Goal: Transaction & Acquisition: Book appointment/travel/reservation

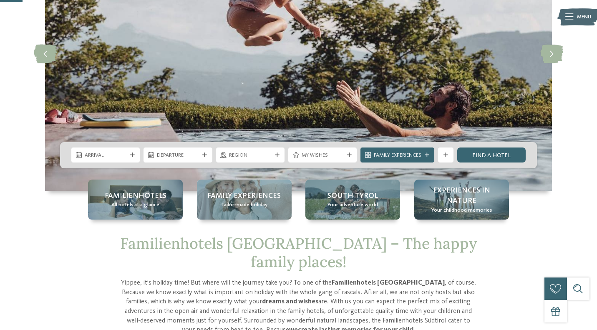
click at [122, 163] on div "Arrival Departure" at bounding box center [298, 155] width 477 height 26
click at [124, 153] on span "Arrival" at bounding box center [106, 156] width 42 height 8
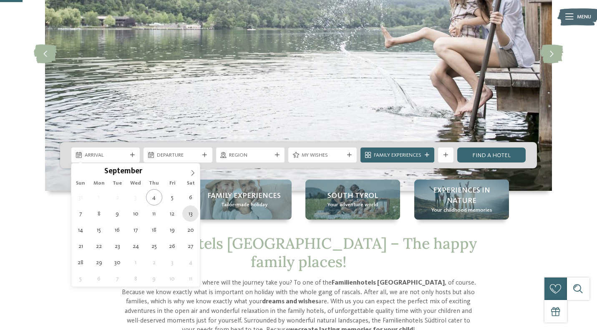
type div "[DATE]"
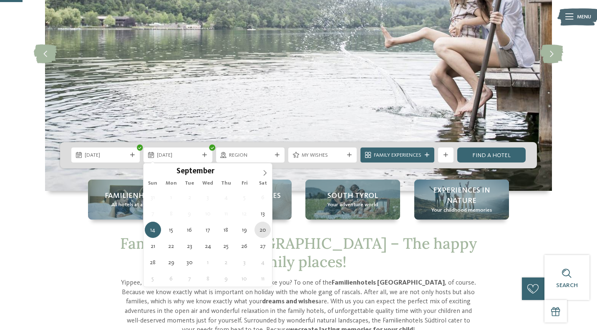
type div "[DATE]"
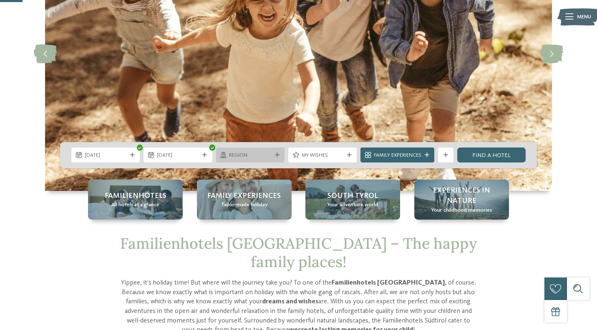
click at [266, 161] on div "Region" at bounding box center [250, 155] width 68 height 15
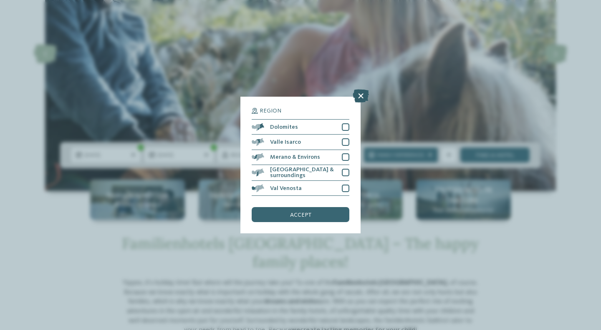
click at [361, 97] on icon at bounding box center [361, 95] width 16 height 13
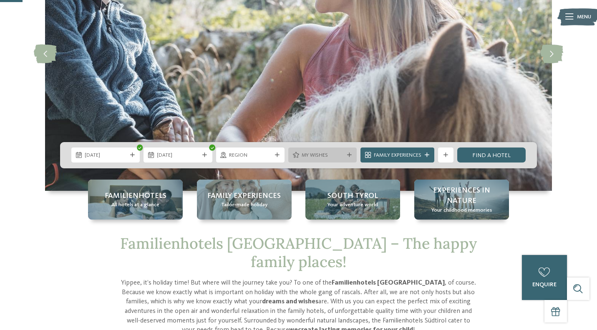
click at [340, 157] on span "My wishes" at bounding box center [323, 156] width 42 height 8
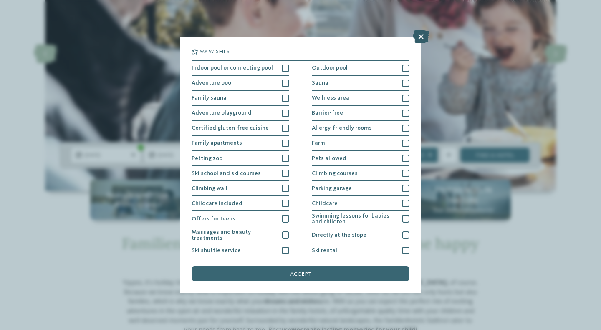
click at [426, 37] on icon at bounding box center [421, 36] width 16 height 13
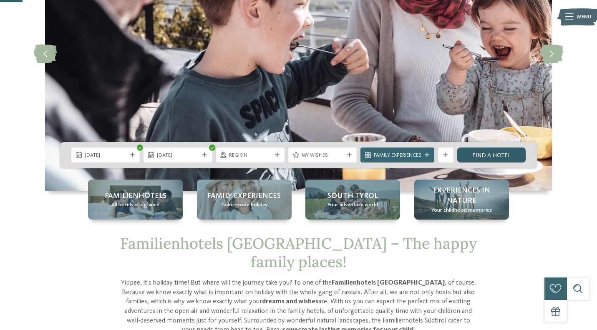
click at [503, 153] on link "Find a hotel" at bounding box center [491, 155] width 68 height 15
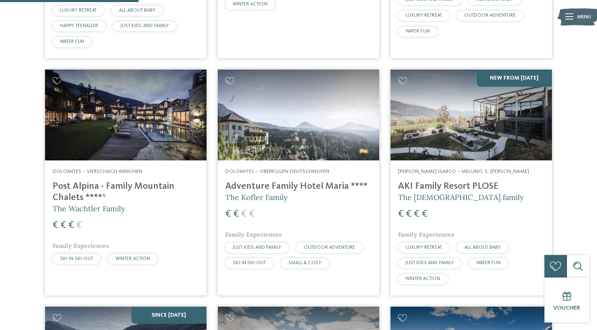
scroll to position [483, 0]
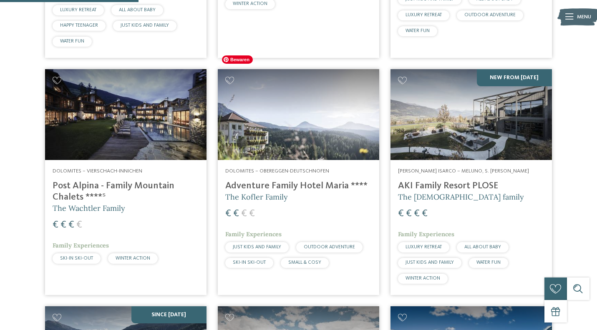
click at [325, 109] on img at bounding box center [298, 114] width 161 height 91
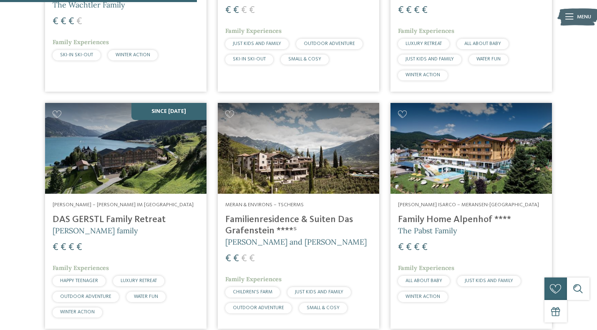
scroll to position [688, 0]
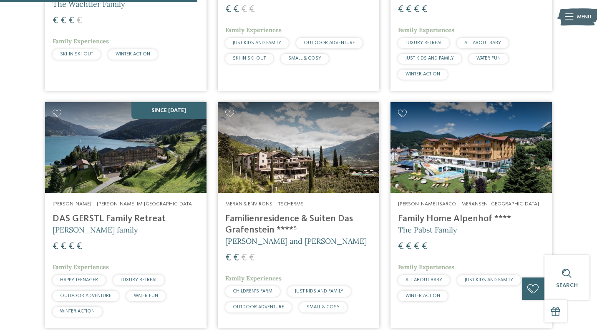
click at [149, 193] on div "Val Venosta – Graun im Vinschgau DAS GERSTL Family Retreat Gerstl family € € € …" at bounding box center [125, 260] width 161 height 135
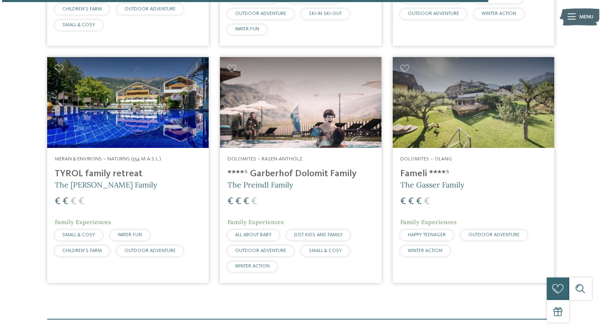
scroll to position [1694, 0]
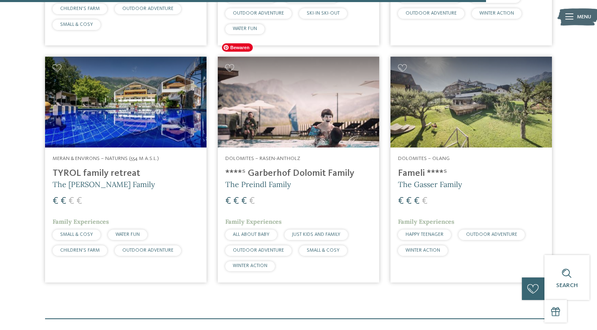
click at [302, 106] on img at bounding box center [298, 102] width 161 height 91
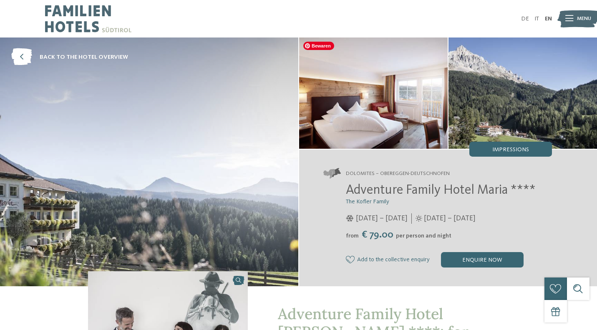
click at [396, 93] on img at bounding box center [373, 93] width 149 height 111
click at [501, 153] on div "Impressions" at bounding box center [510, 149] width 83 height 15
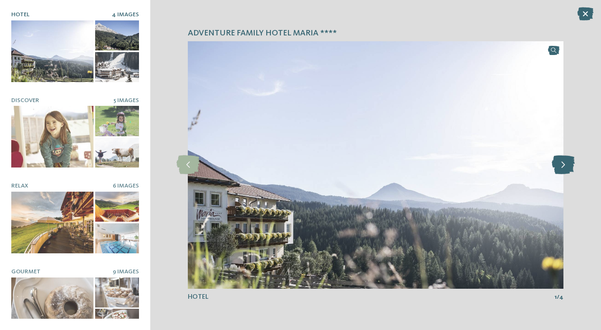
click at [564, 165] on icon at bounding box center [563, 165] width 23 height 19
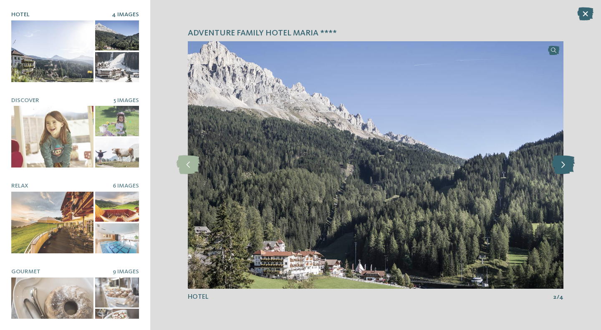
click at [564, 165] on icon at bounding box center [563, 165] width 23 height 19
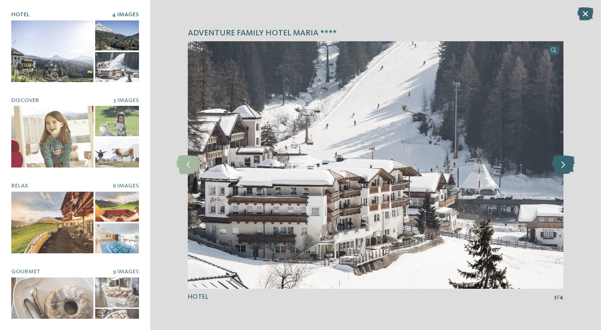
click at [564, 165] on icon at bounding box center [563, 165] width 23 height 19
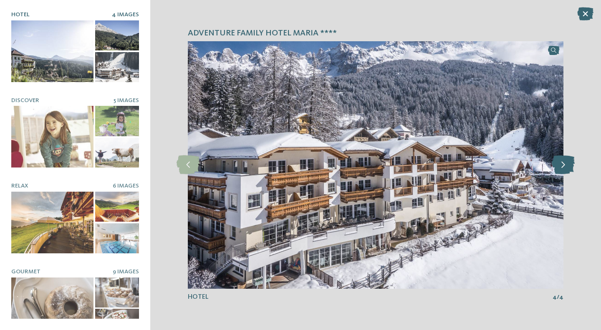
click at [564, 165] on icon at bounding box center [563, 165] width 23 height 19
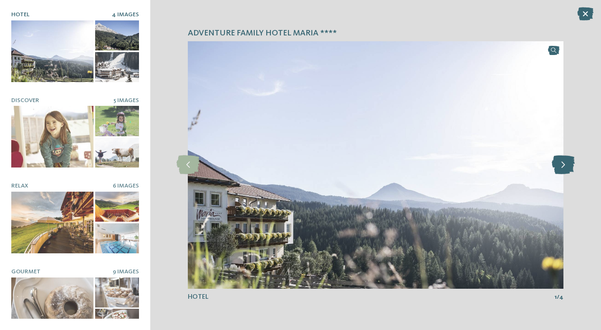
click at [564, 165] on icon at bounding box center [563, 165] width 23 height 19
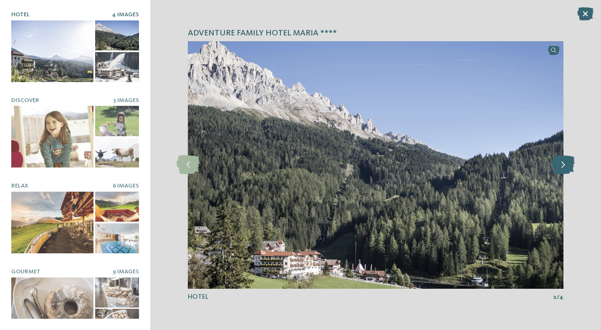
click at [564, 165] on icon at bounding box center [563, 165] width 23 height 19
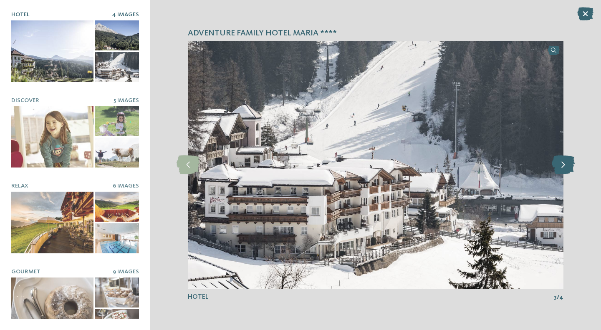
click at [564, 165] on icon at bounding box center [563, 165] width 23 height 19
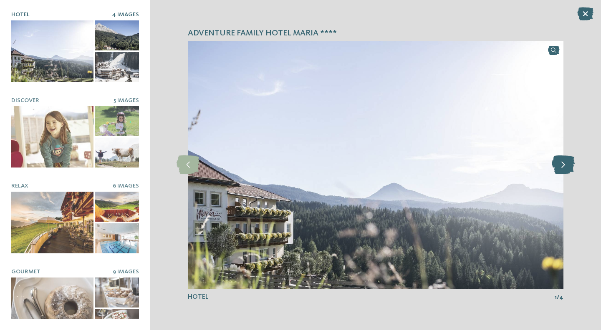
click at [564, 165] on icon at bounding box center [563, 165] width 23 height 19
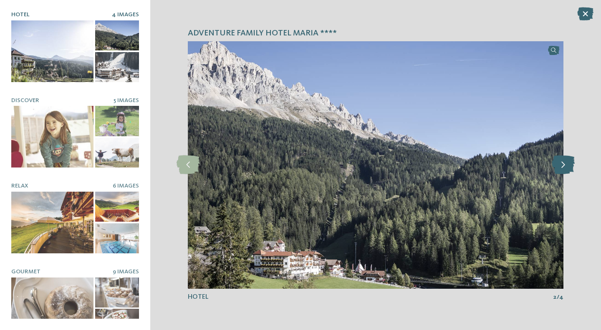
click at [564, 165] on icon at bounding box center [563, 165] width 23 height 19
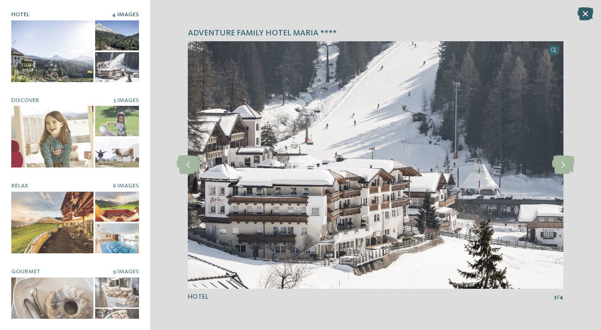
click at [585, 13] on icon at bounding box center [585, 13] width 16 height 13
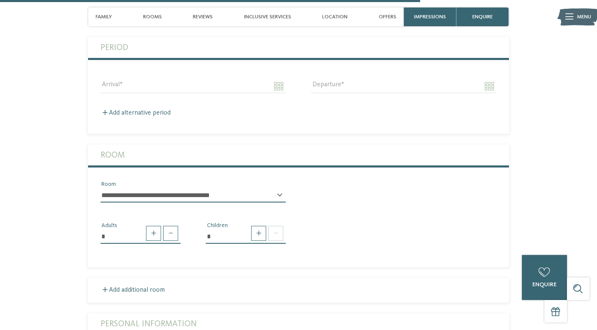
scroll to position [1622, 0]
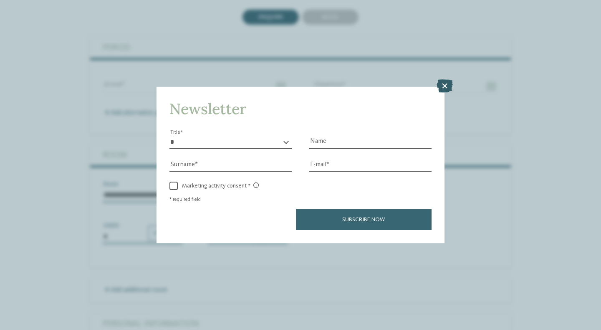
click at [448, 83] on icon at bounding box center [444, 86] width 16 height 13
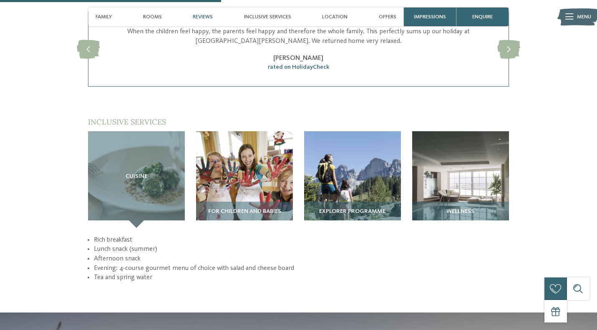
scroll to position [1003, 0]
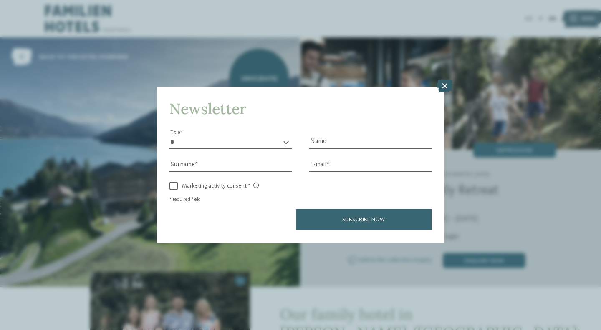
click at [446, 85] on icon at bounding box center [444, 86] width 16 height 13
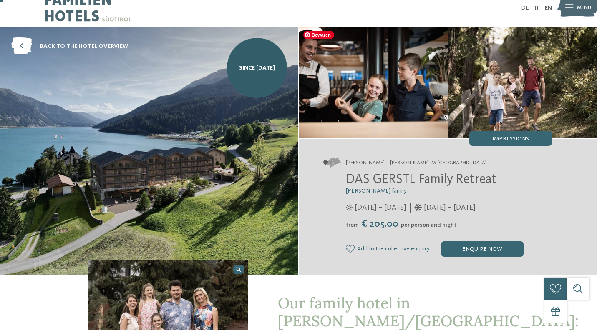
scroll to position [13, 0]
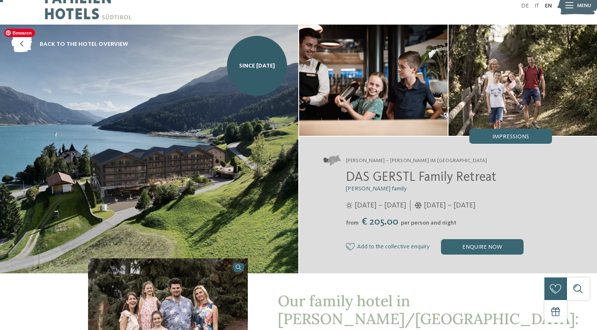
click at [170, 179] on img at bounding box center [149, 149] width 298 height 249
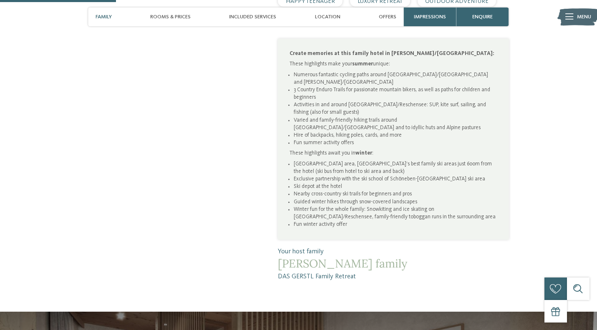
scroll to position [487, 0]
drag, startPoint x: 387, startPoint y: 68, endPoint x: 415, endPoint y: 65, distance: 28.5
click at [415, 72] on li "Numerous fantastic cycling paths around Lago di Resia/Reschensee and Val Venost…" at bounding box center [396, 79] width 204 height 15
copy li "Lago di Resia"
click at [388, 102] on li "Activities in and around Lago di Resia/Reschensee: SUP, kite surf, sailing, and…" at bounding box center [396, 109] width 204 height 15
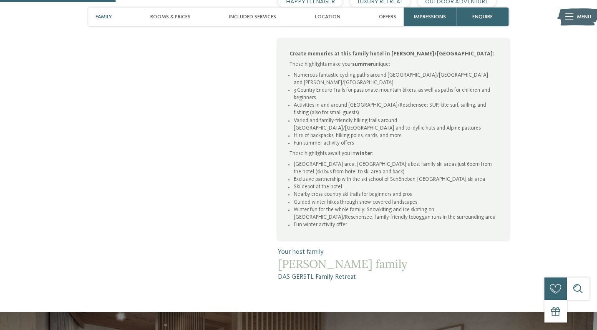
click at [388, 102] on li "Activities in and around Lago di Resia/Reschensee: SUP, kite surf, sailing, and…" at bounding box center [396, 109] width 204 height 15
copy li "Reschensee"
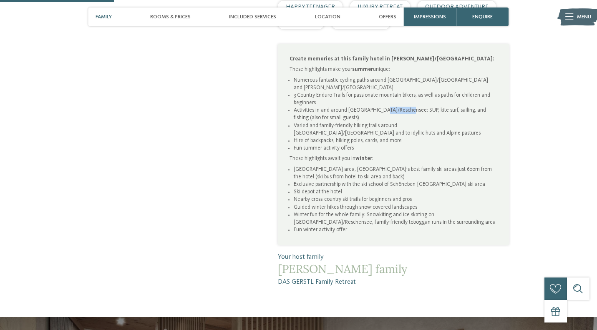
scroll to position [476, 0]
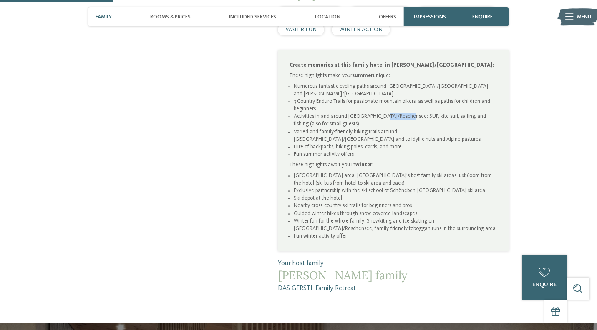
click at [423, 63] on strong "Create memories at this family hotel in Val Venosta/Vinschgau:" at bounding box center [392, 65] width 205 height 5
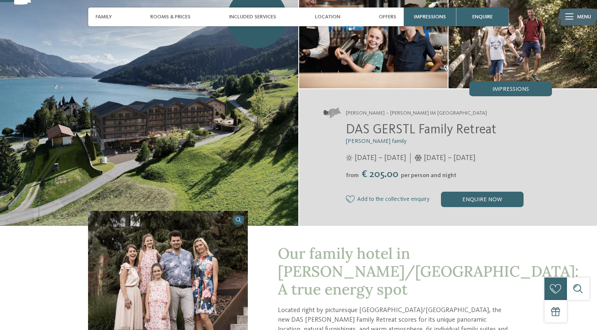
scroll to position [53, 0]
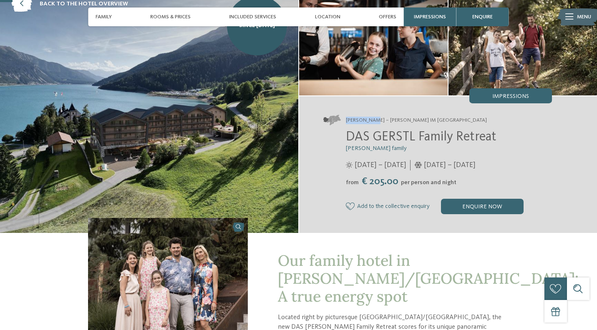
drag, startPoint x: 377, startPoint y: 120, endPoint x: 346, endPoint y: 121, distance: 31.3
click at [346, 121] on span "Val Venosta – Graun im Vinschgau" at bounding box center [416, 121] width 141 height 8
copy span "Val Venosta"
